Goal: Task Accomplishment & Management: Manage account settings

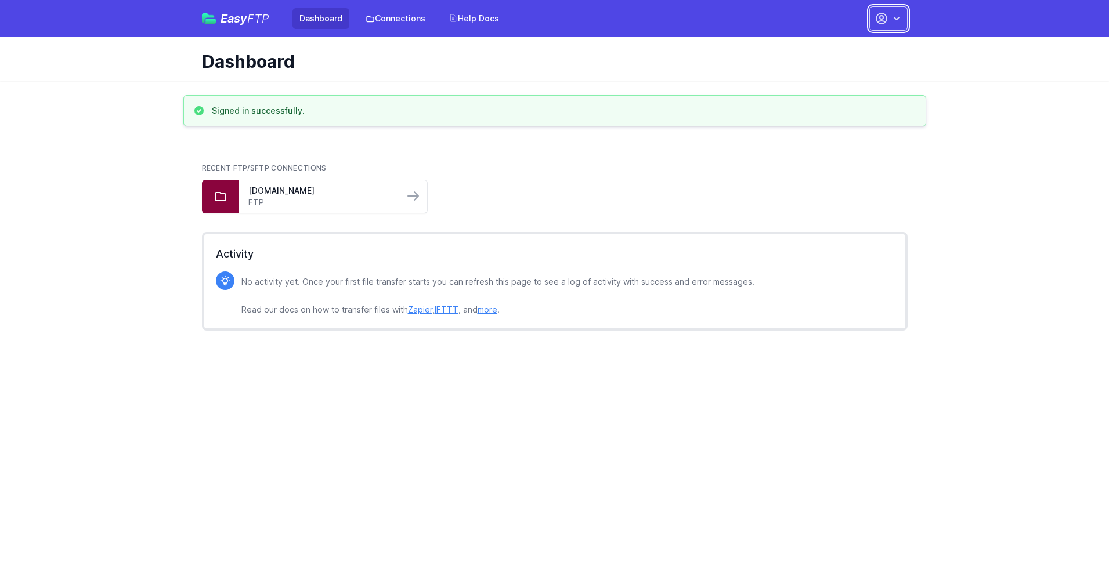
click at [889, 19] on button "button" at bounding box center [888, 18] width 38 height 24
click at [852, 48] on link "Account Settings" at bounding box center [851, 48] width 111 height 21
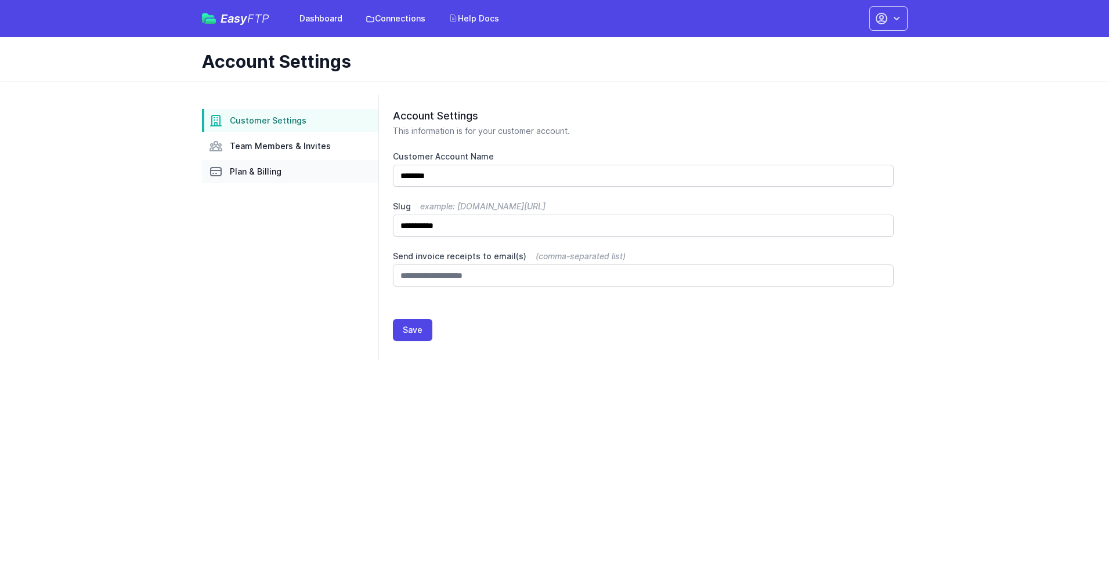
click at [290, 172] on link "Plan & Billing" at bounding box center [290, 171] width 176 height 23
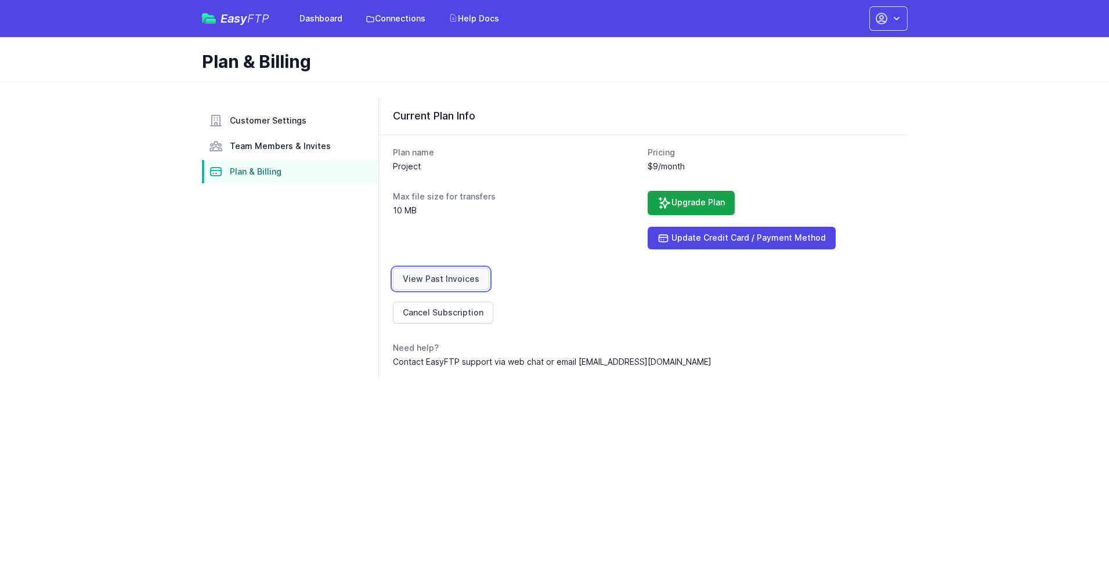
click at [439, 279] on link "View Past Invoices" at bounding box center [441, 279] width 96 height 22
